Goal: Find specific fact: Find specific fact

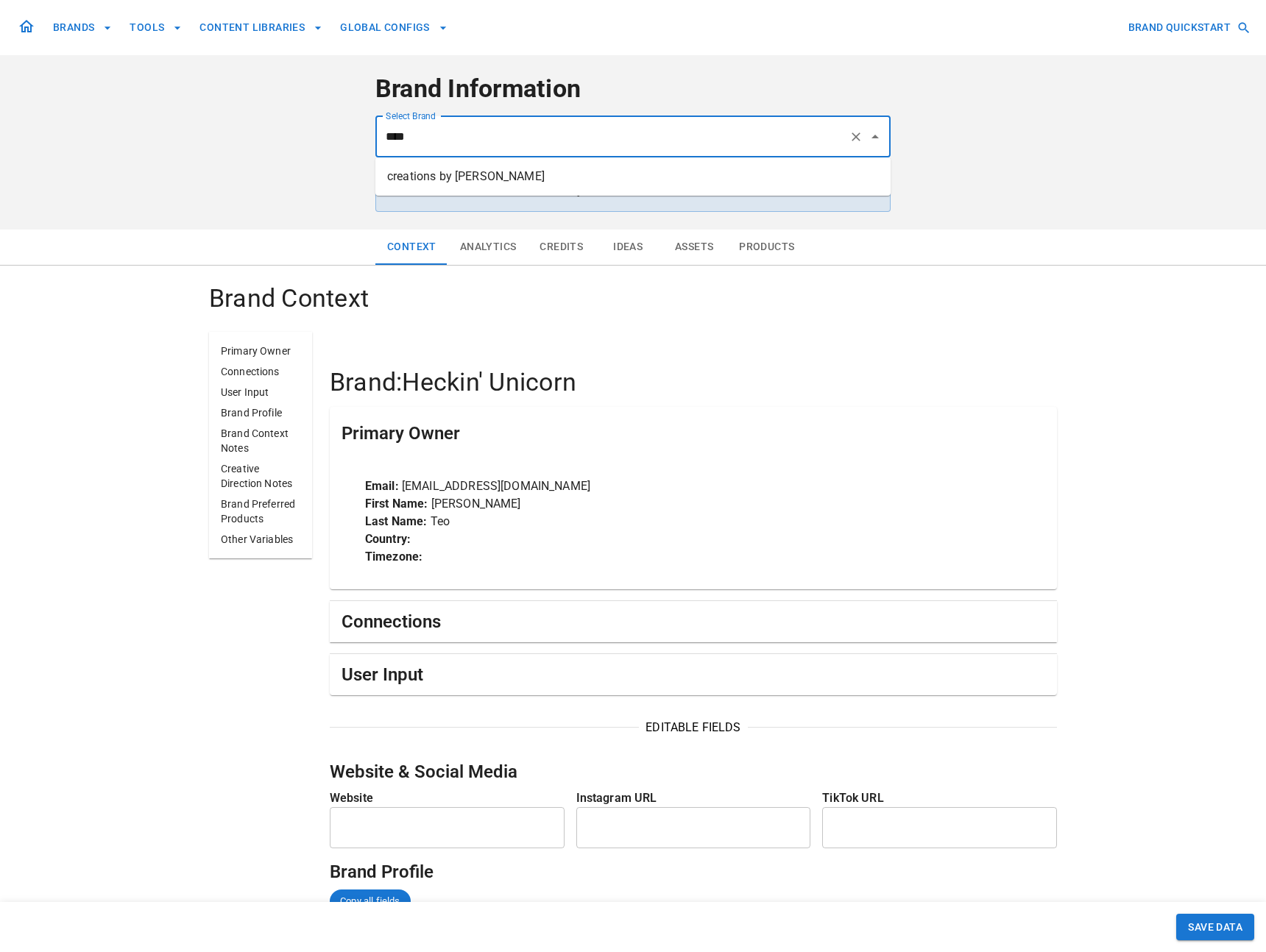
click at [678, 174] on li "creations by [PERSON_NAME]" at bounding box center [633, 177] width 515 height 27
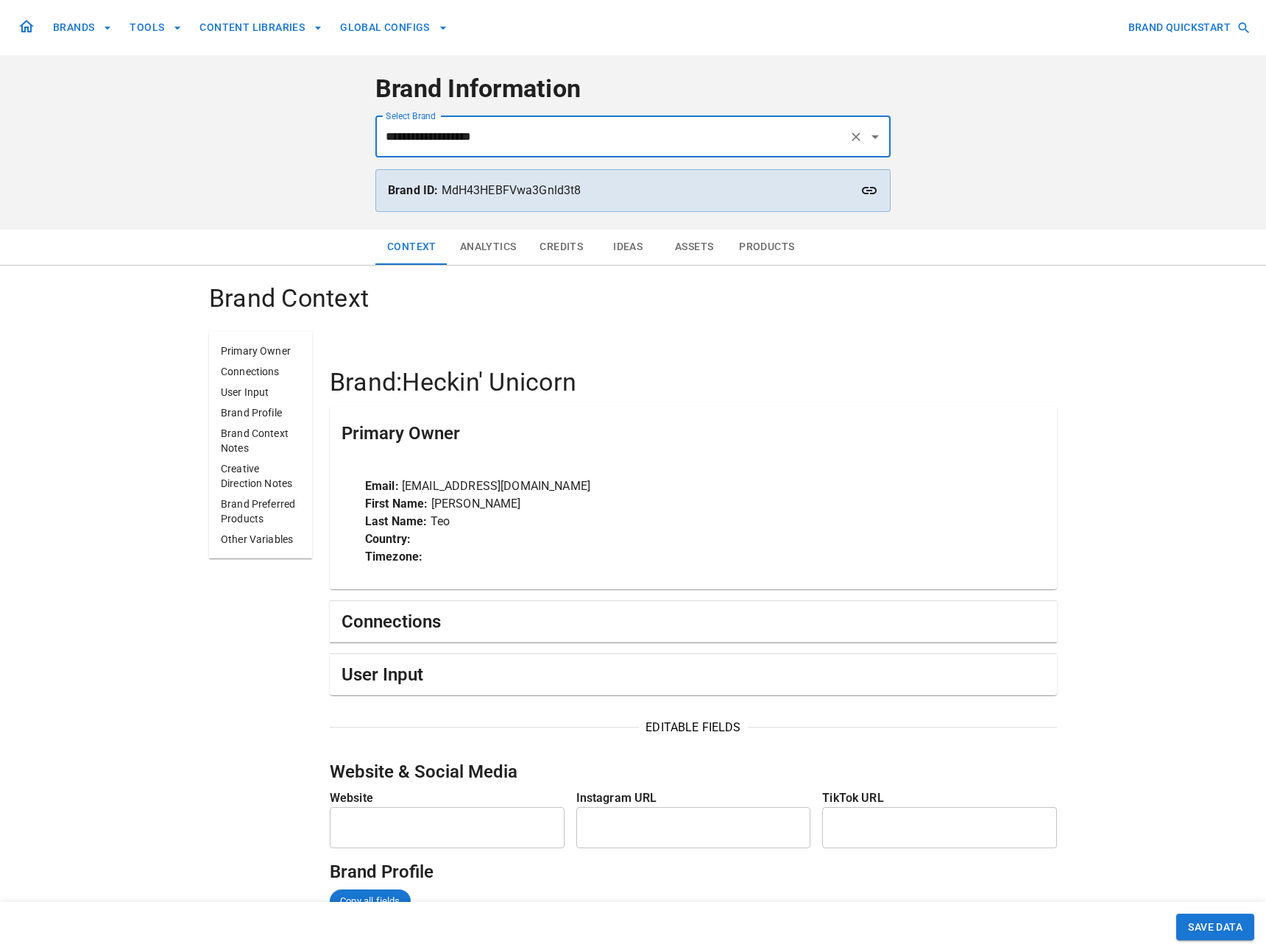
type input "**********"
click at [526, 191] on p "Brand ID: MdH43HEBFVwa3Gnld3t8" at bounding box center [633, 190] width 490 height 18
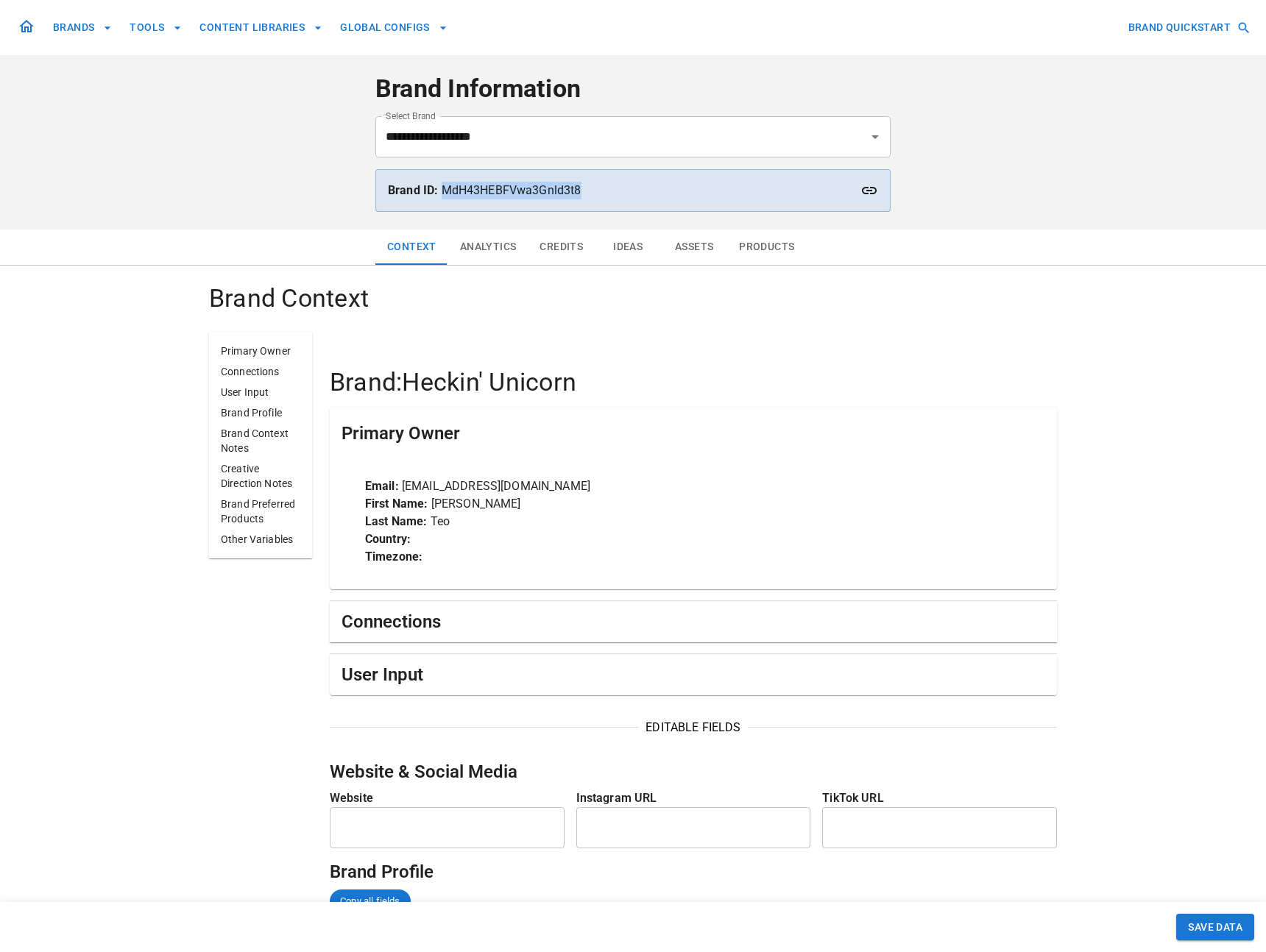
click at [526, 191] on p "Brand ID: MdH43HEBFVwa3Gnld3t8" at bounding box center [633, 190] width 490 height 18
copy p "MdH43HEBFVwa3Gnld3t8"
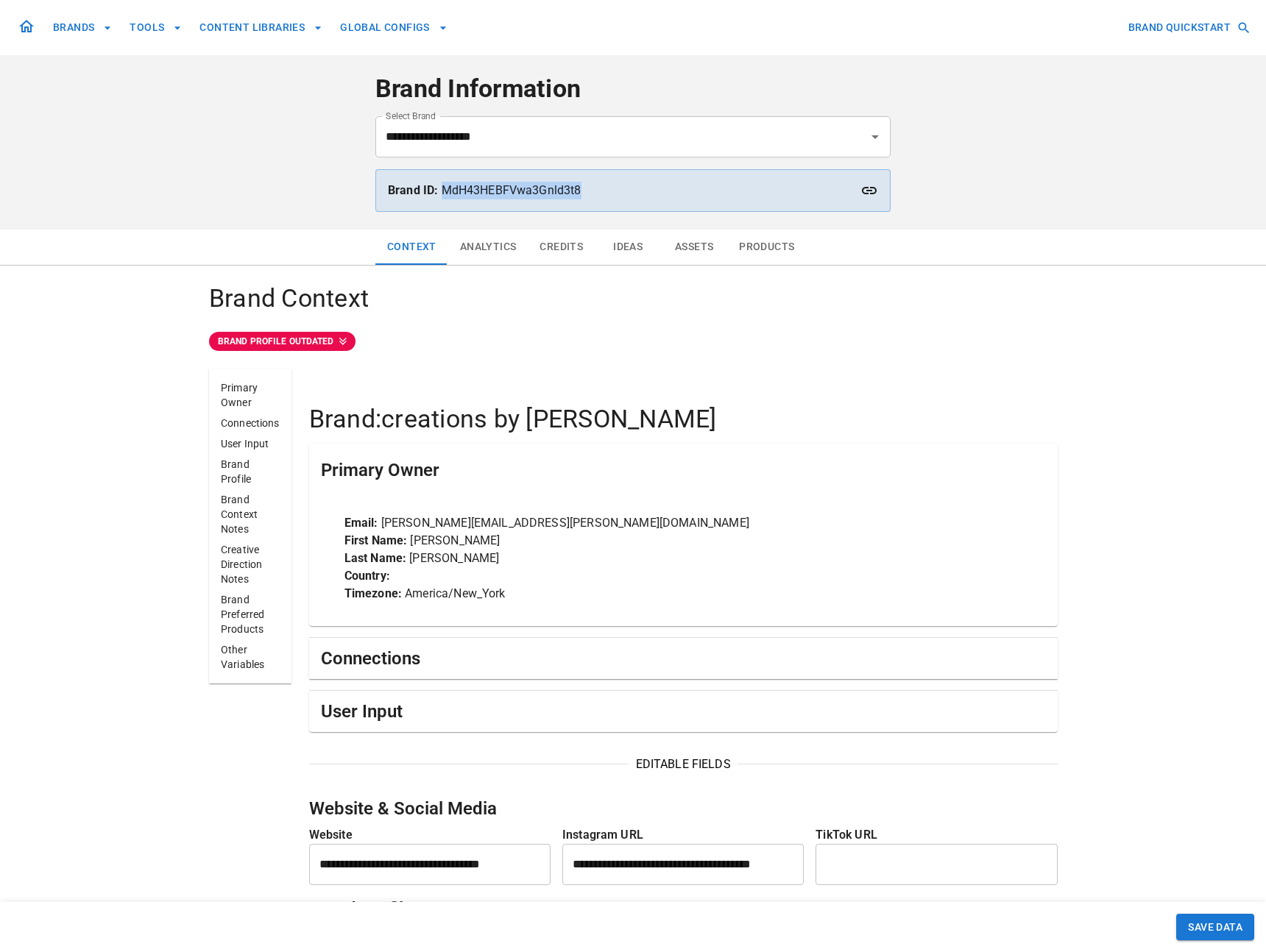
click at [869, 190] on icon at bounding box center [869, 190] width 15 height 8
